Goal: Task Accomplishment & Management: Use online tool/utility

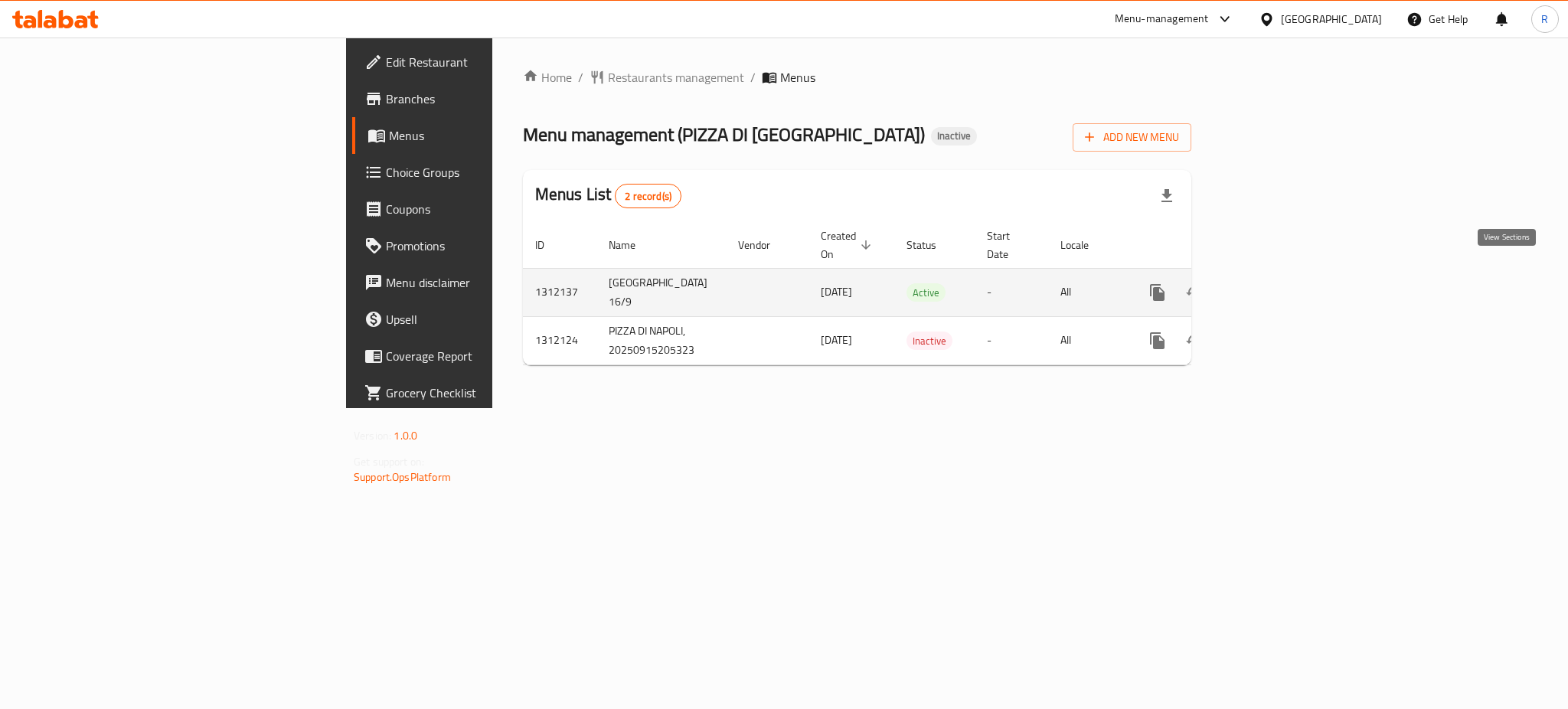
click at [1277, 283] on icon "enhanced table" at bounding box center [1267, 292] width 18 height 18
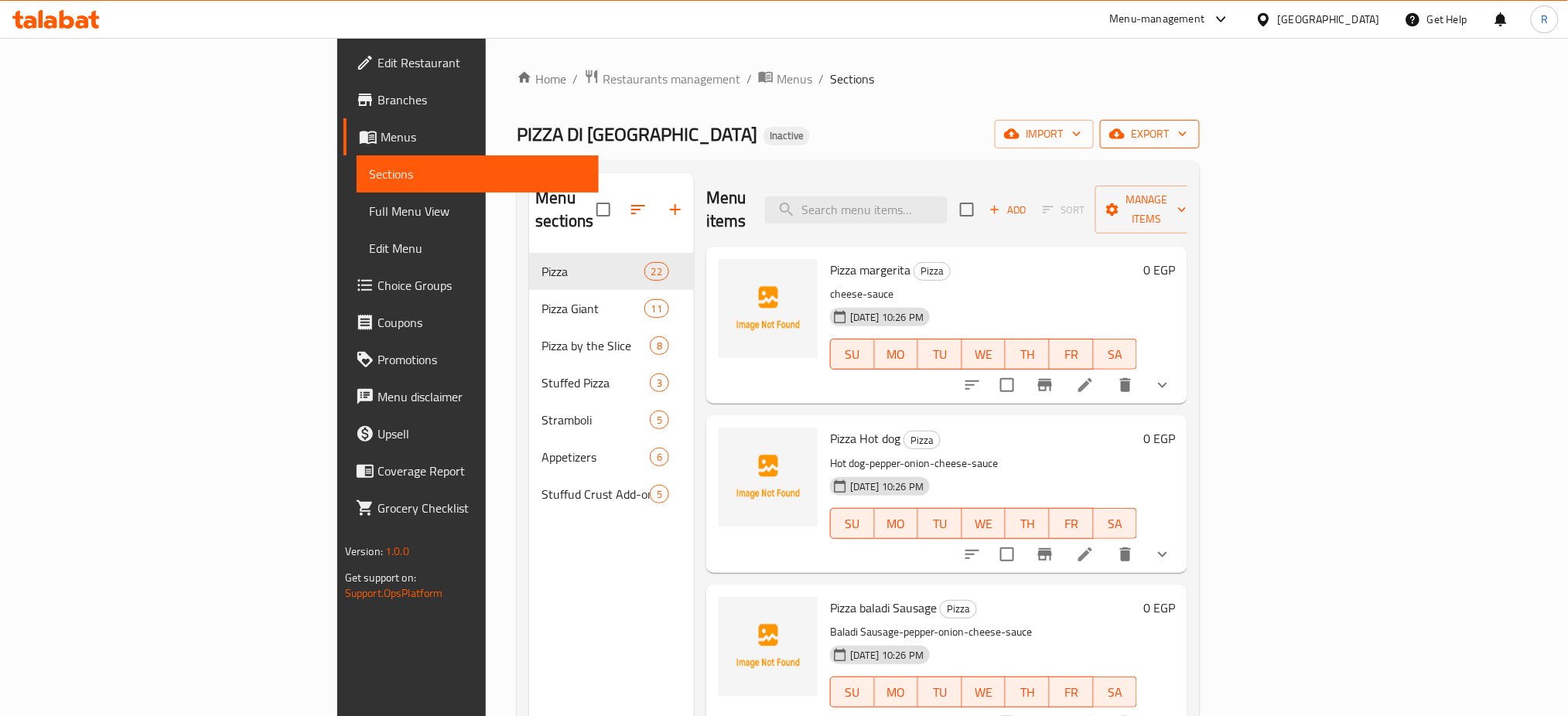
click at [1187, 126] on span "export" at bounding box center [1149, 134] width 75 height 19
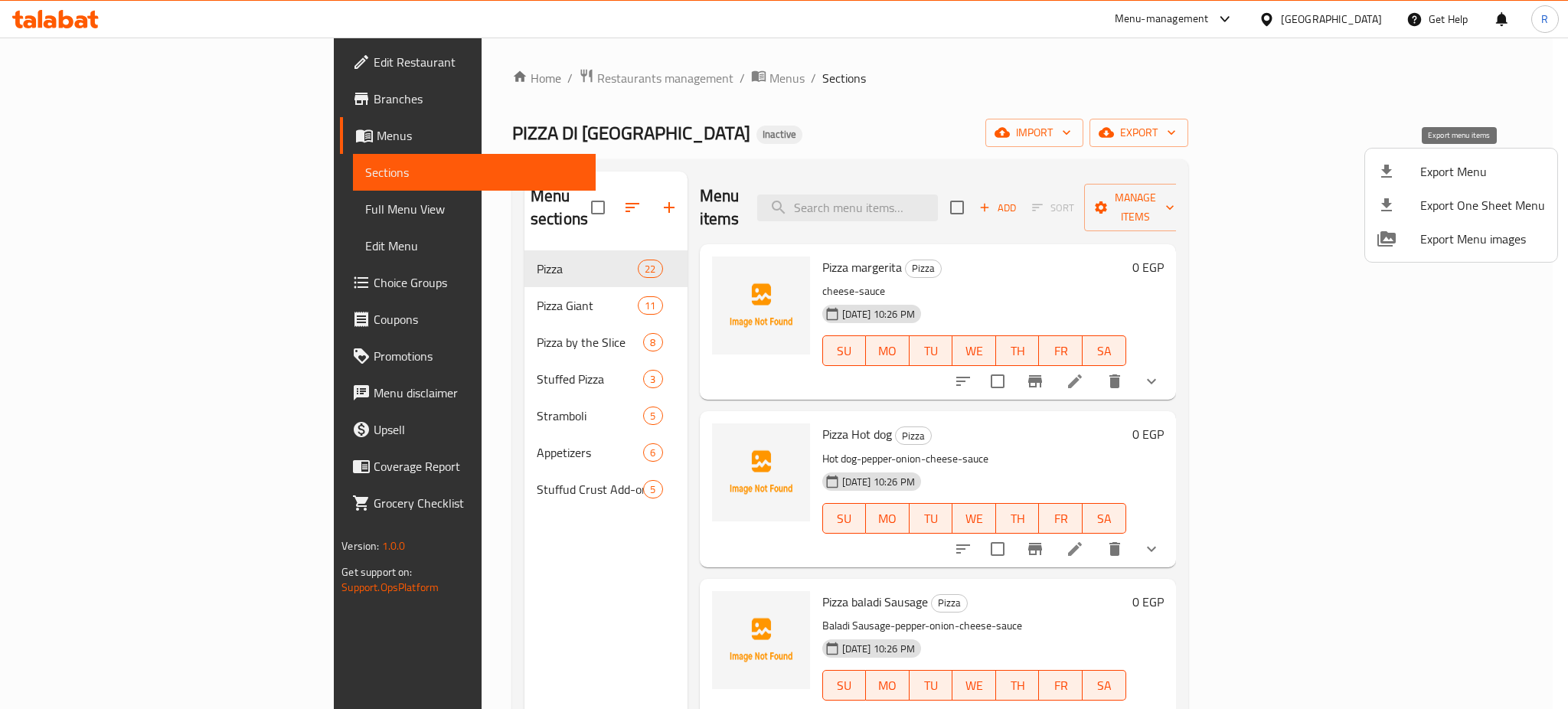
click at [1475, 170] on span "Export Menu" at bounding box center [1483, 171] width 125 height 18
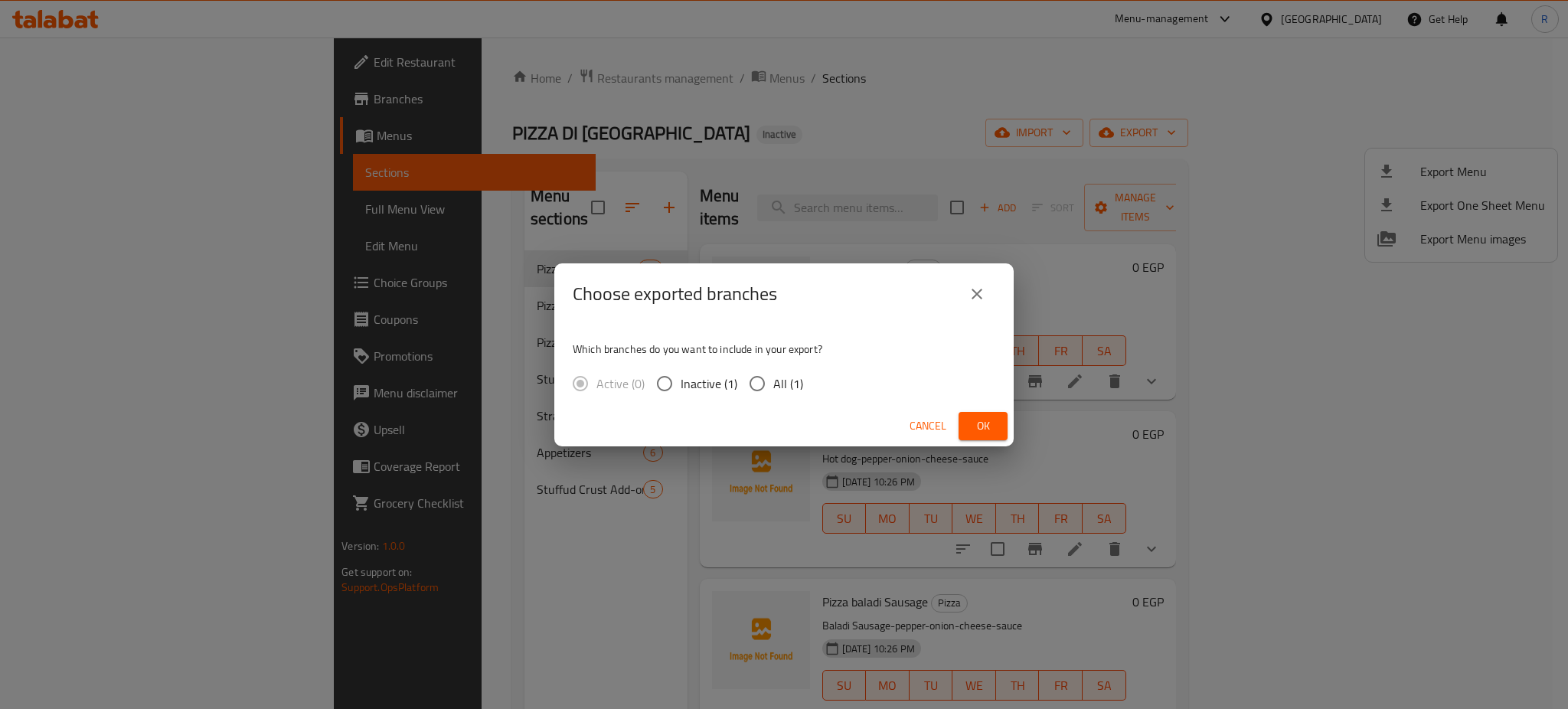
click at [754, 379] on input "All (1)" at bounding box center [757, 382] width 32 height 32
radio input "true"
click at [988, 430] on span "Ok" at bounding box center [983, 426] width 24 height 19
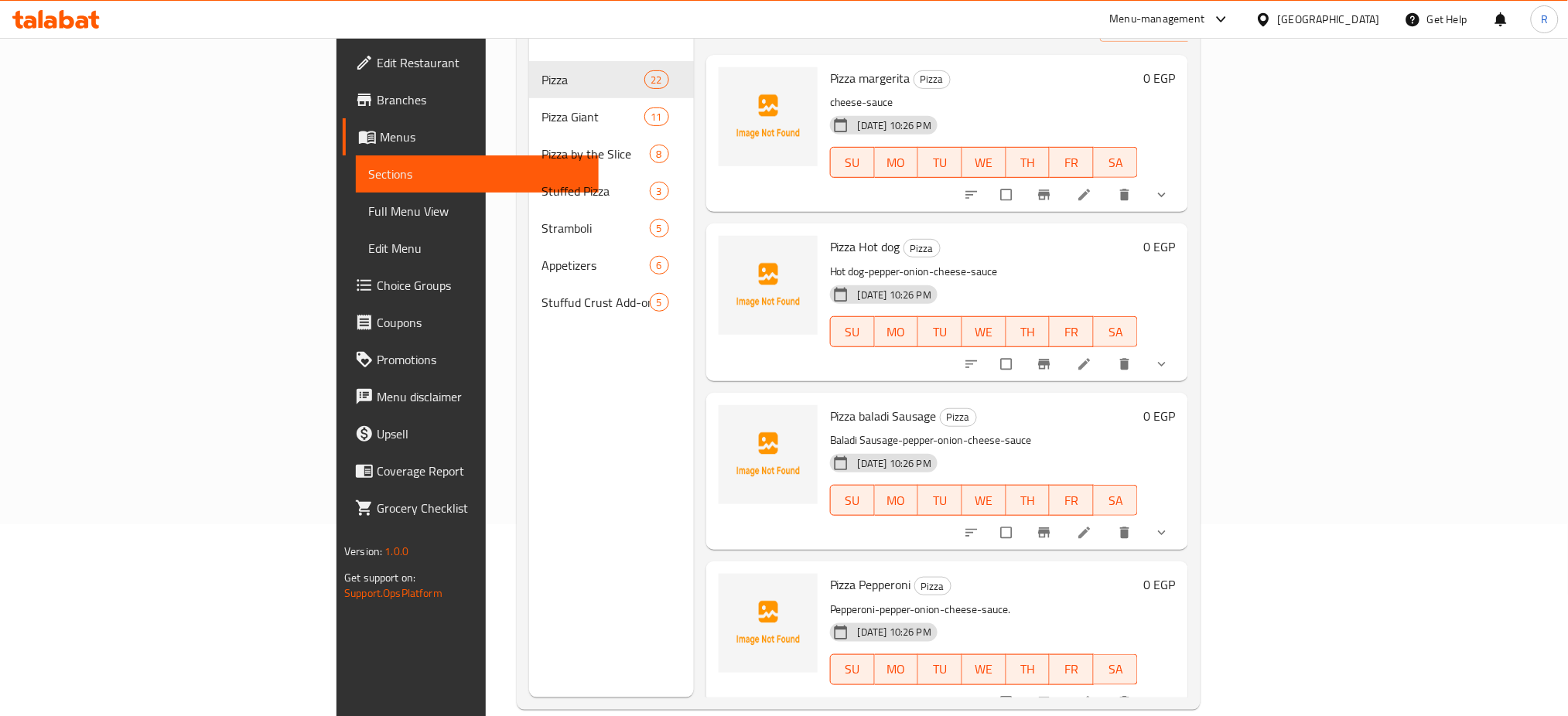
scroll to position [216, 0]
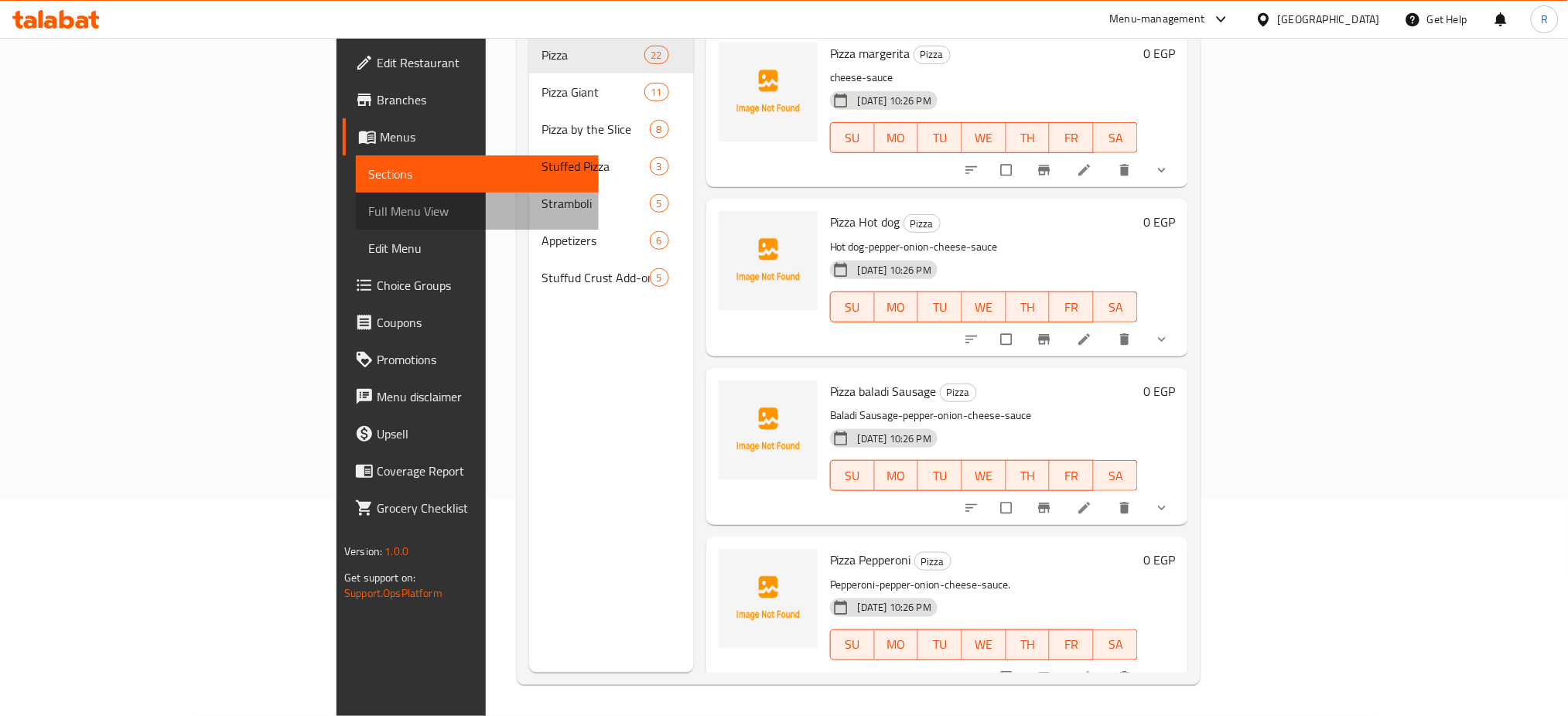
click at [368, 209] on span "Full Menu View" at bounding box center [477, 210] width 218 height 18
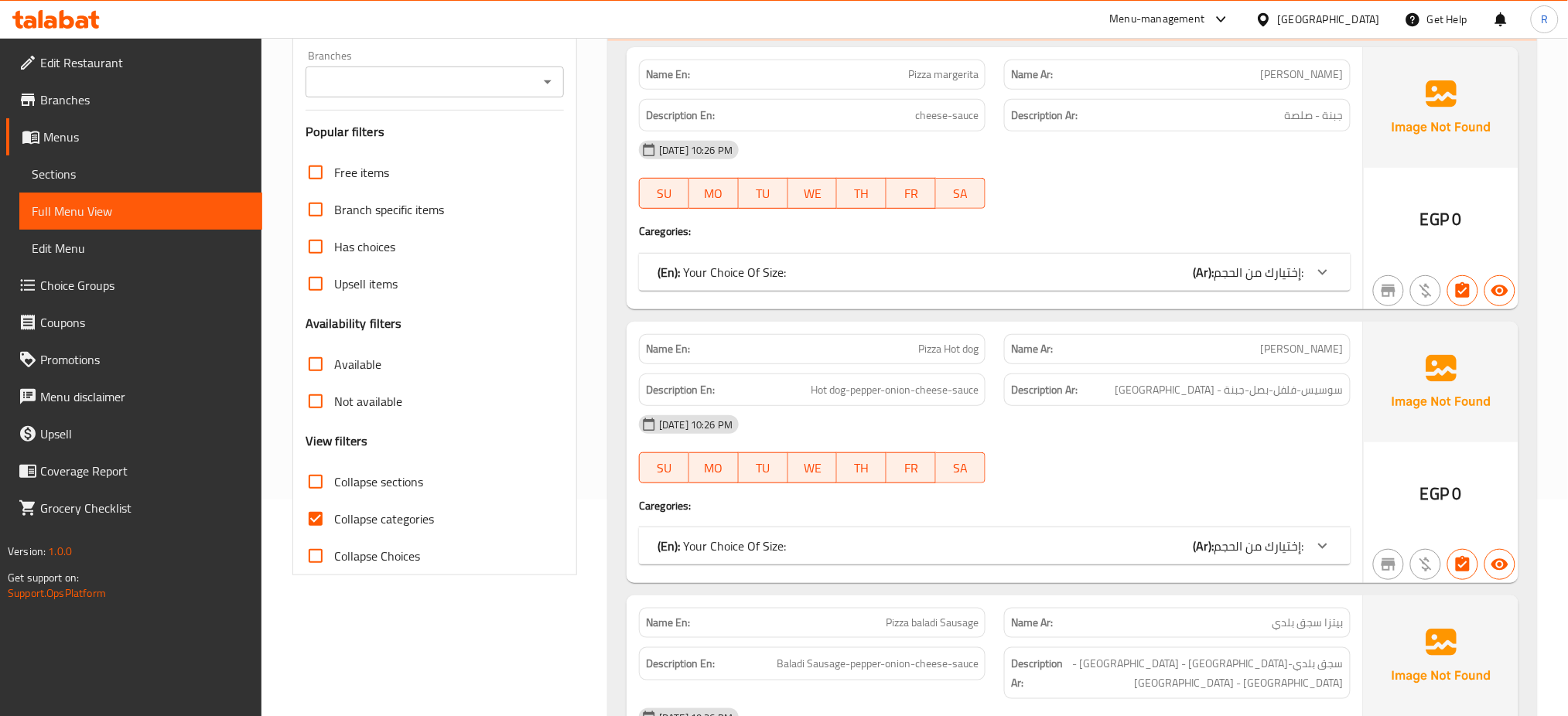
click at [339, 514] on span "Collapse categories" at bounding box center [383, 519] width 100 height 18
click at [334, 514] on input "Collapse categories" at bounding box center [315, 519] width 37 height 37
checkbox input "false"
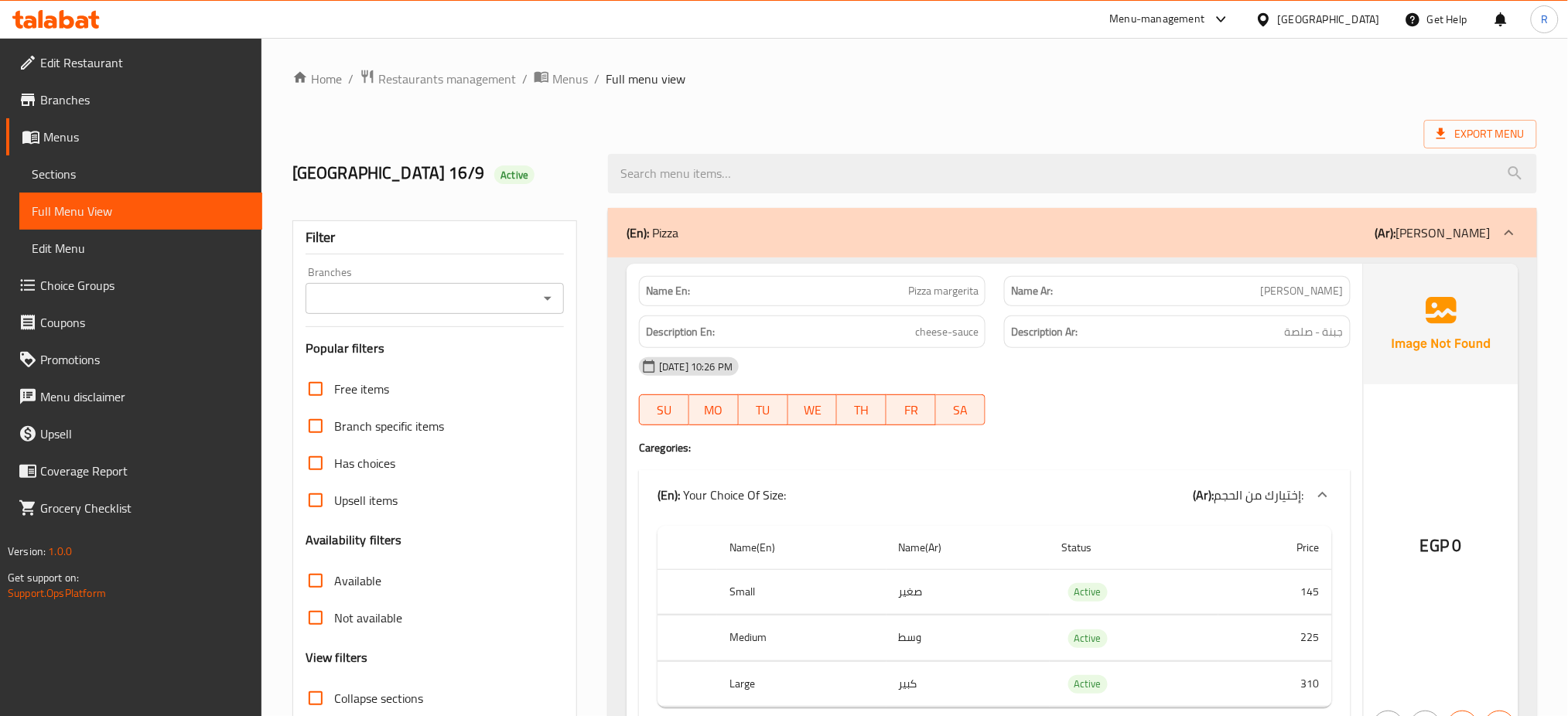
click at [494, 184] on div "Active" at bounding box center [514, 174] width 40 height 18
click at [494, 177] on span "Active" at bounding box center [514, 174] width 40 height 15
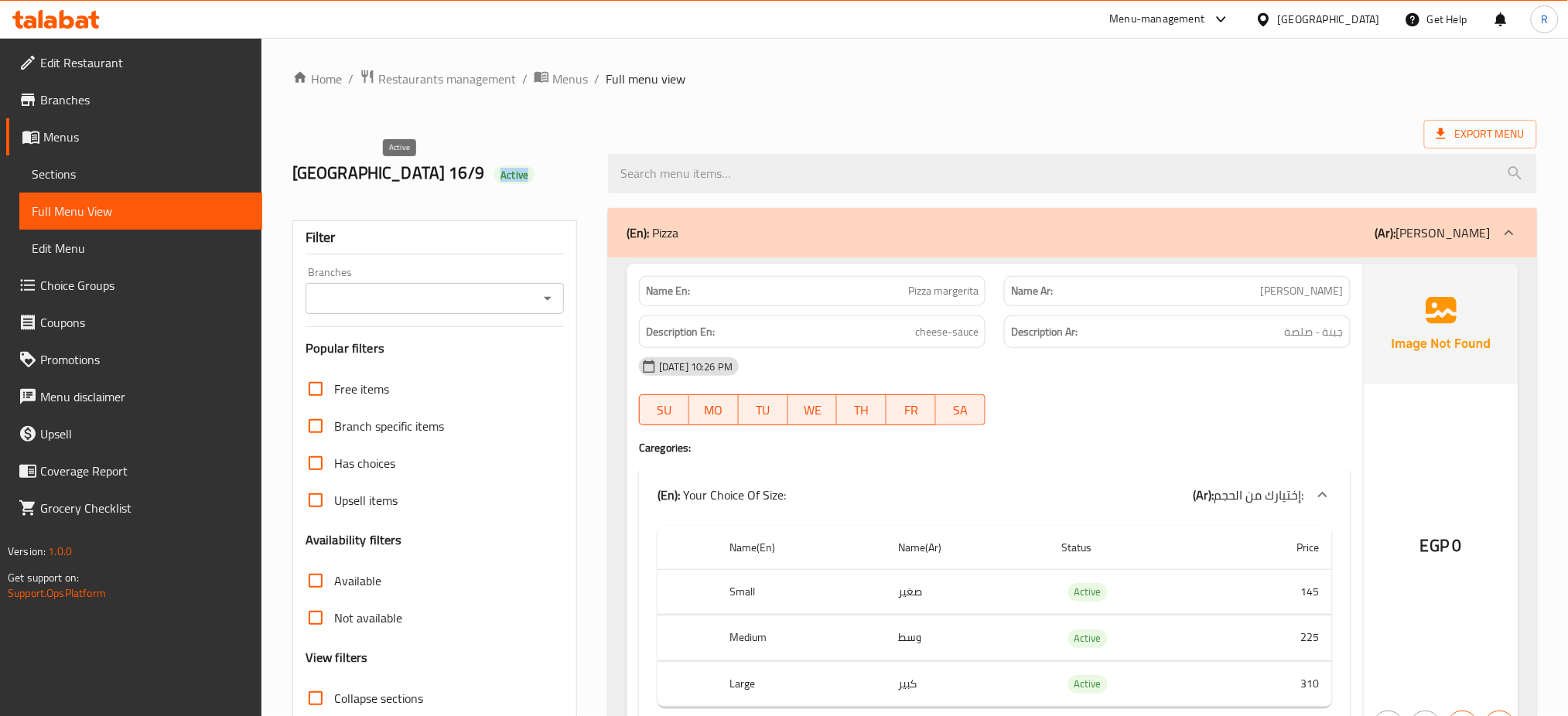
copy span "Active"
